Goal: Navigation & Orientation: Find specific page/section

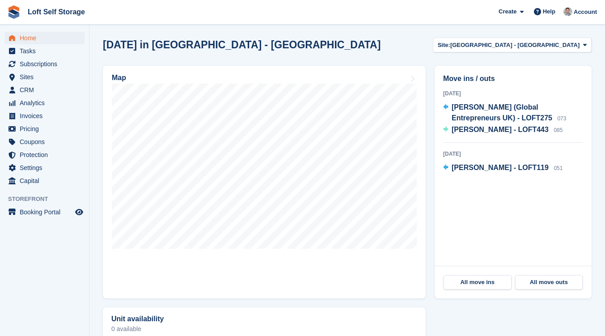
scroll to position [255, 0]
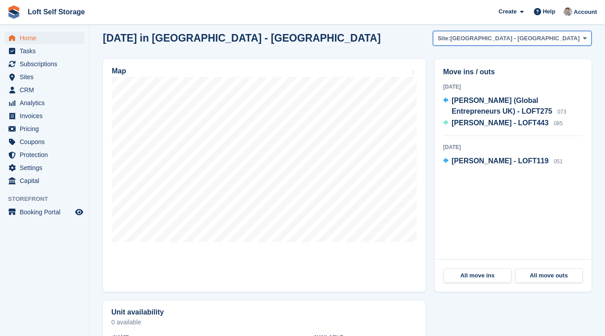
click at [586, 36] on icon at bounding box center [586, 38] width 4 height 6
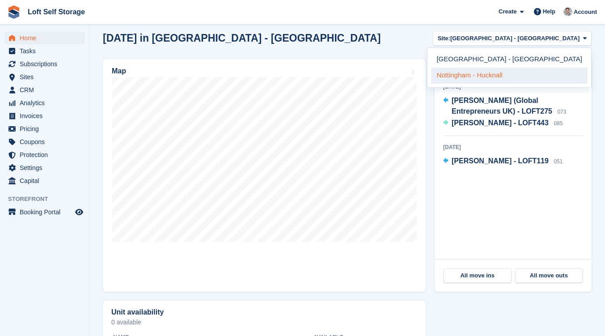
click at [548, 77] on link "Nottingham - Hucknall" at bounding box center [509, 76] width 157 height 16
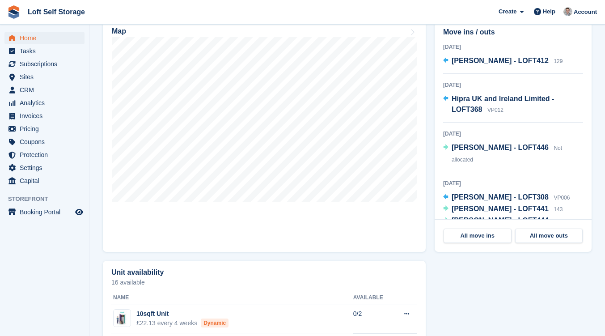
scroll to position [295, 0]
click at [380, 215] on link "Map" at bounding box center [264, 135] width 323 height 233
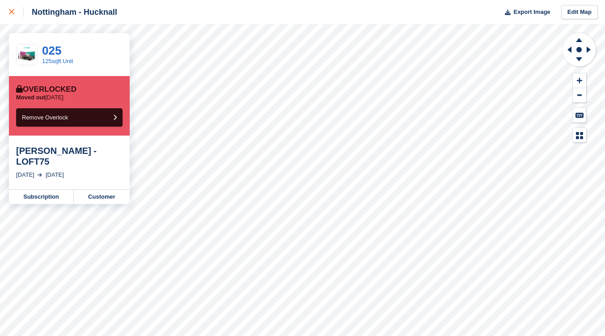
click at [13, 13] on icon at bounding box center [11, 11] width 5 height 5
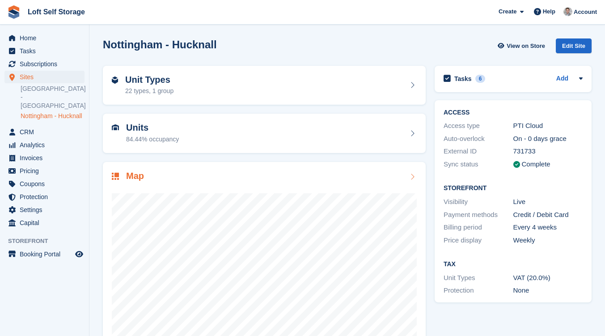
scroll to position [45, 0]
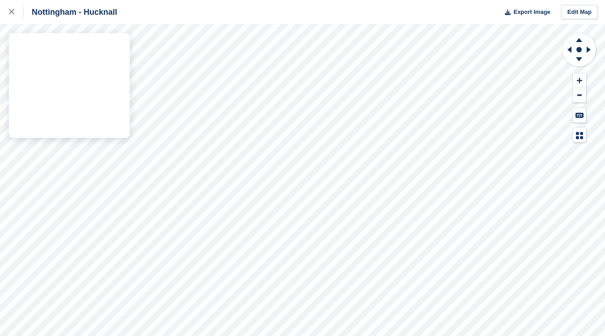
click at [76, 153] on div "Nottingham - Hucknall Export Image Edit Map" at bounding box center [302, 168] width 605 height 336
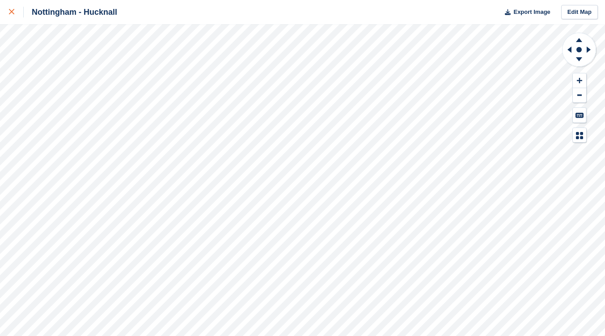
click at [13, 12] on icon at bounding box center [11, 11] width 5 height 5
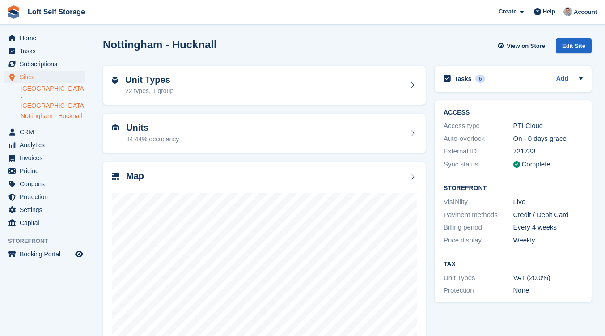
click at [54, 94] on link "[GEOGRAPHIC_DATA] - [GEOGRAPHIC_DATA]" at bounding box center [53, 98] width 64 height 26
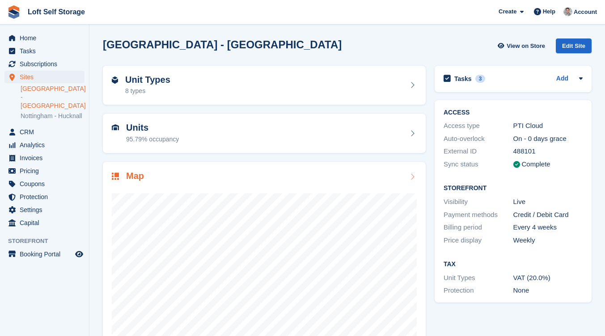
scroll to position [45, 0]
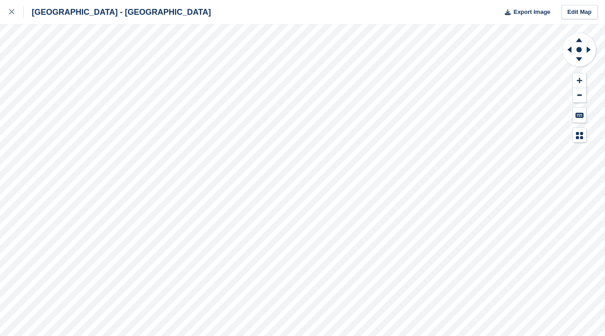
click at [566, 121] on div at bounding box center [579, 87] width 35 height 111
click at [564, 119] on div at bounding box center [579, 87] width 35 height 111
click at [127, 104] on div "Nottingham - Bestwood Village Export Image Edit Map" at bounding box center [302, 168] width 605 height 336
